Goal: Information Seeking & Learning: Learn about a topic

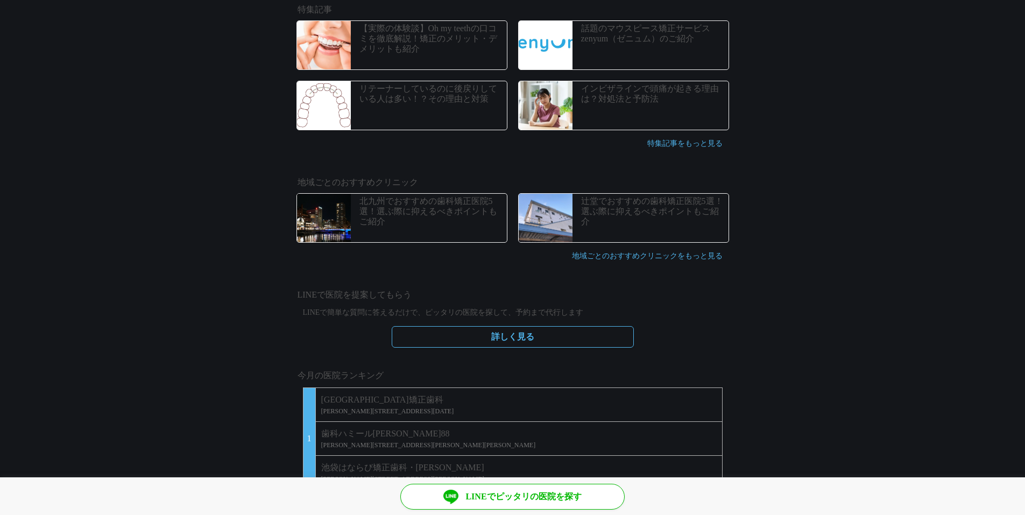
scroll to position [538, 0]
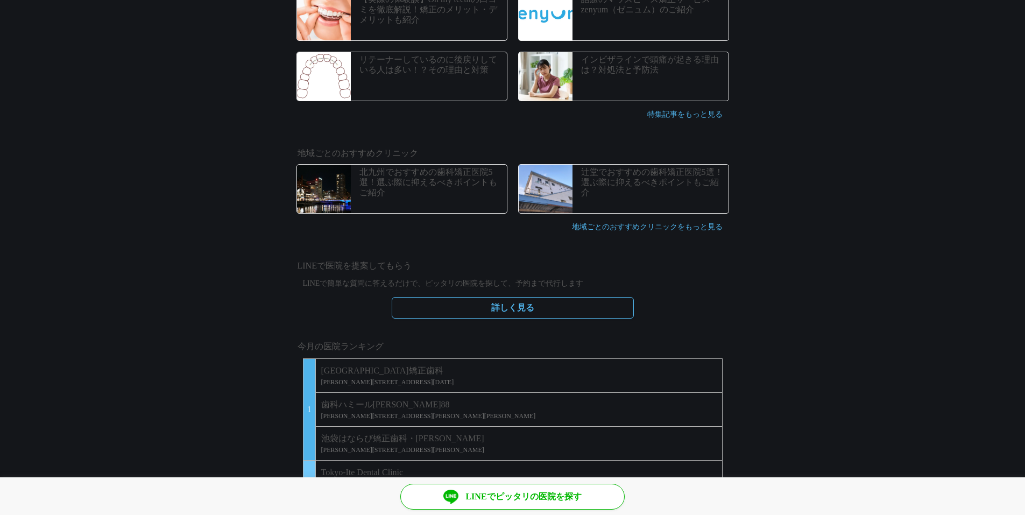
click at [365, 178] on p "北九州でおすすめの歯科矯正医院5選！選ぶ際に抑えるべきポイントもご紹介" at bounding box center [431, 182] width 145 height 31
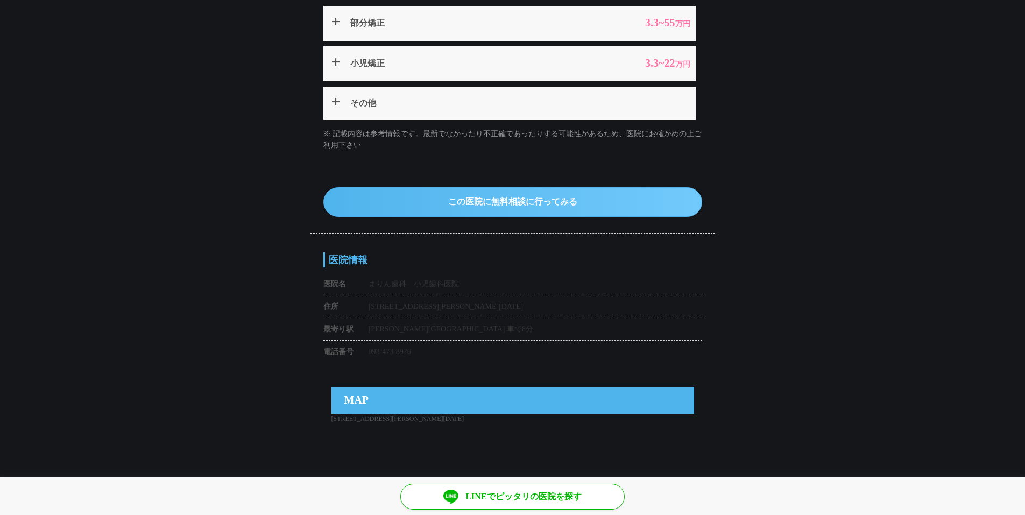
scroll to position [7397, 0]
